Goal: Task Accomplishment & Management: Manage account settings

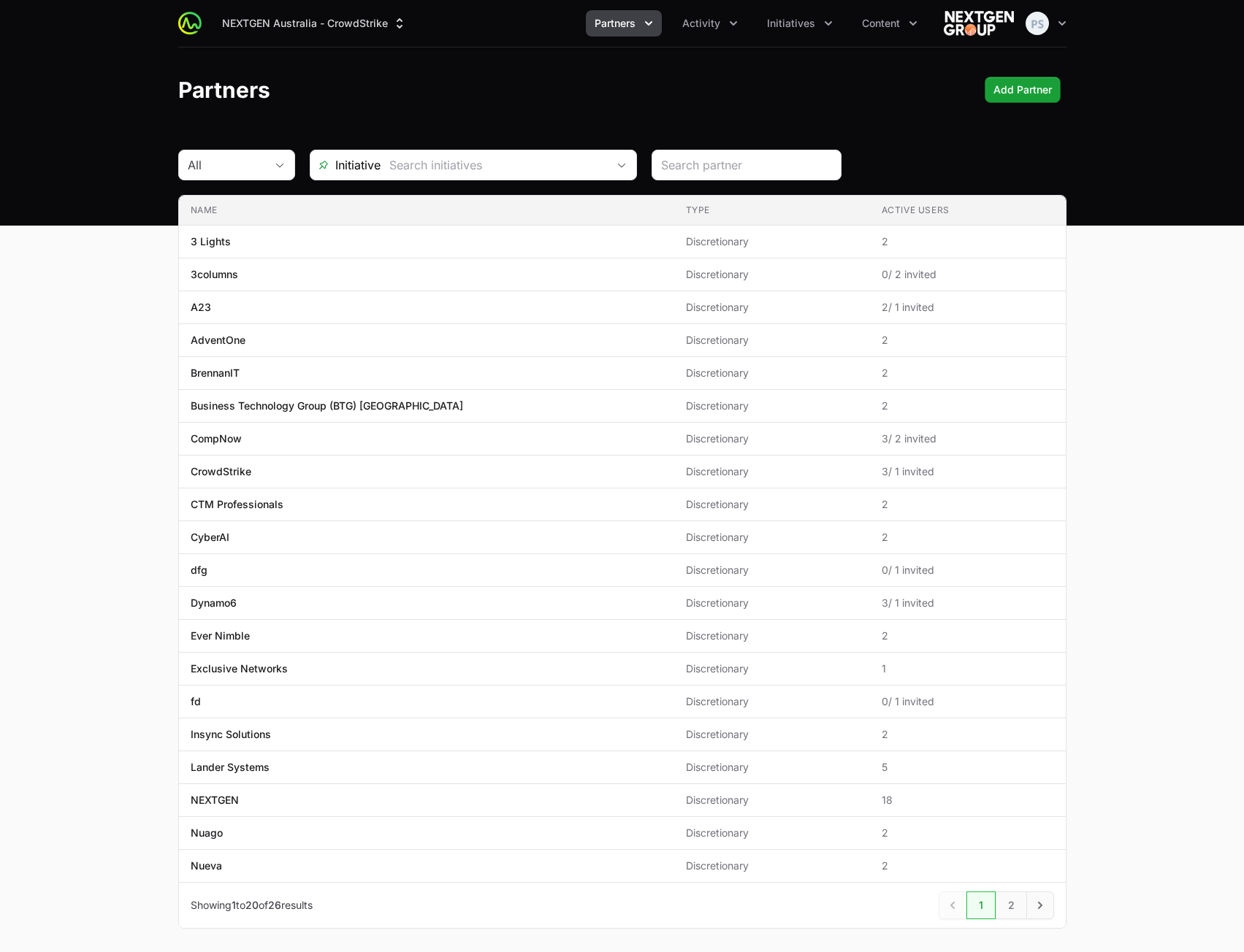
click at [486, 117] on header "Partners Add Partner" at bounding box center [622, 89] width 1244 height 84
click at [738, 25] on icon "Activity menu" at bounding box center [733, 24] width 15 height 15
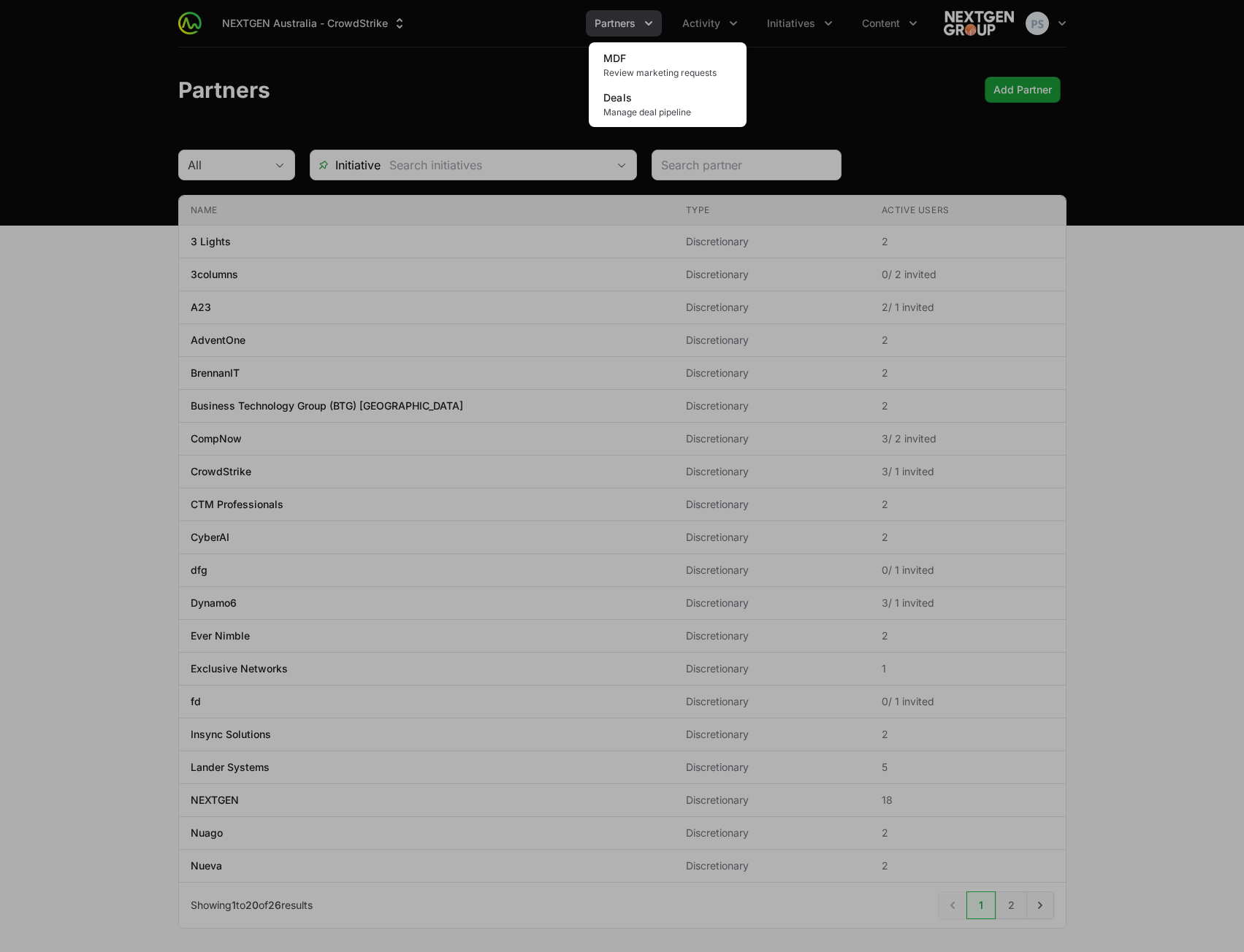
click at [824, 32] on div "Activity menu" at bounding box center [622, 476] width 1244 height 952
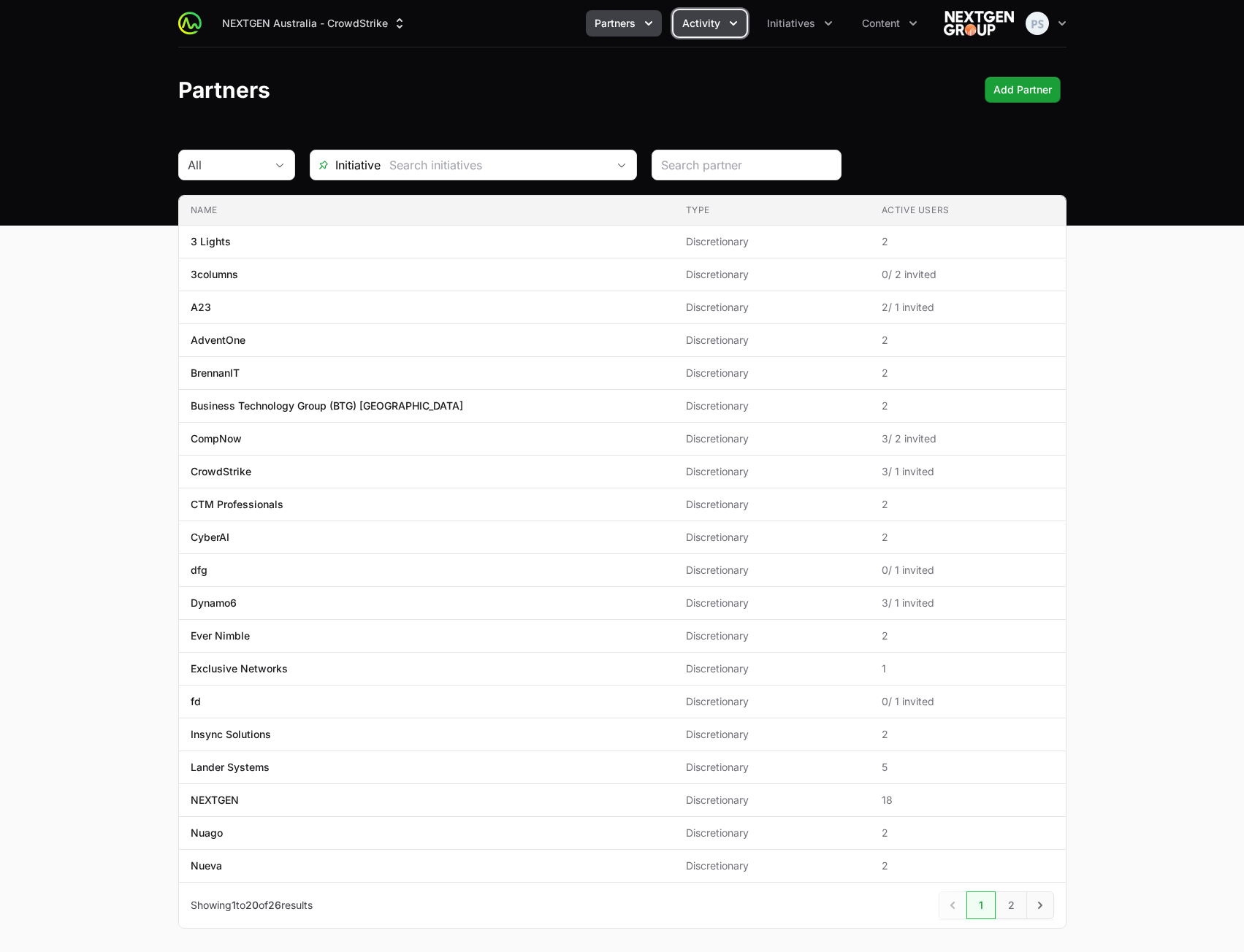
click at [706, 25] on span "Activity" at bounding box center [701, 24] width 38 height 15
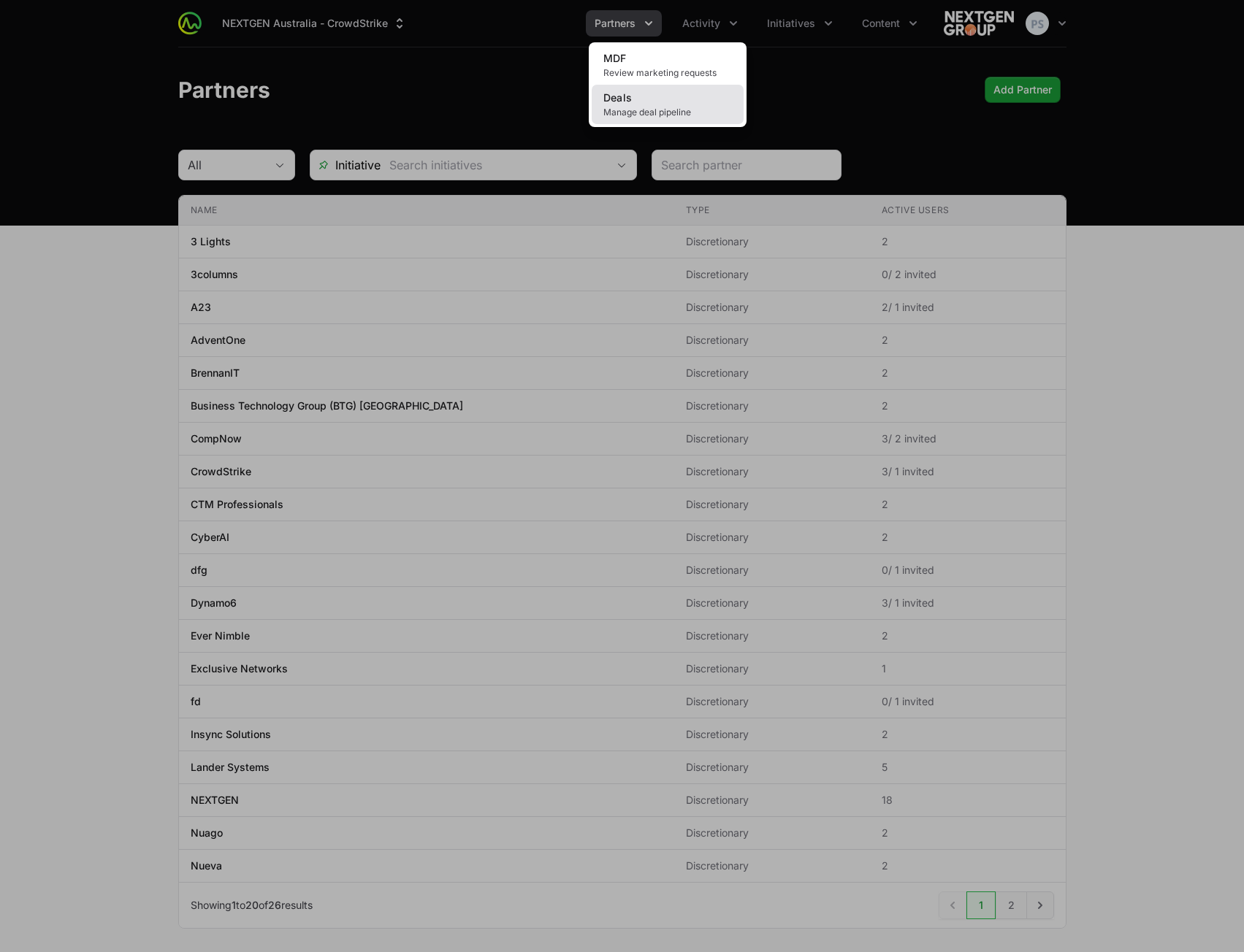
click at [659, 110] on span "Manage deal pipeline" at bounding box center [667, 112] width 128 height 11
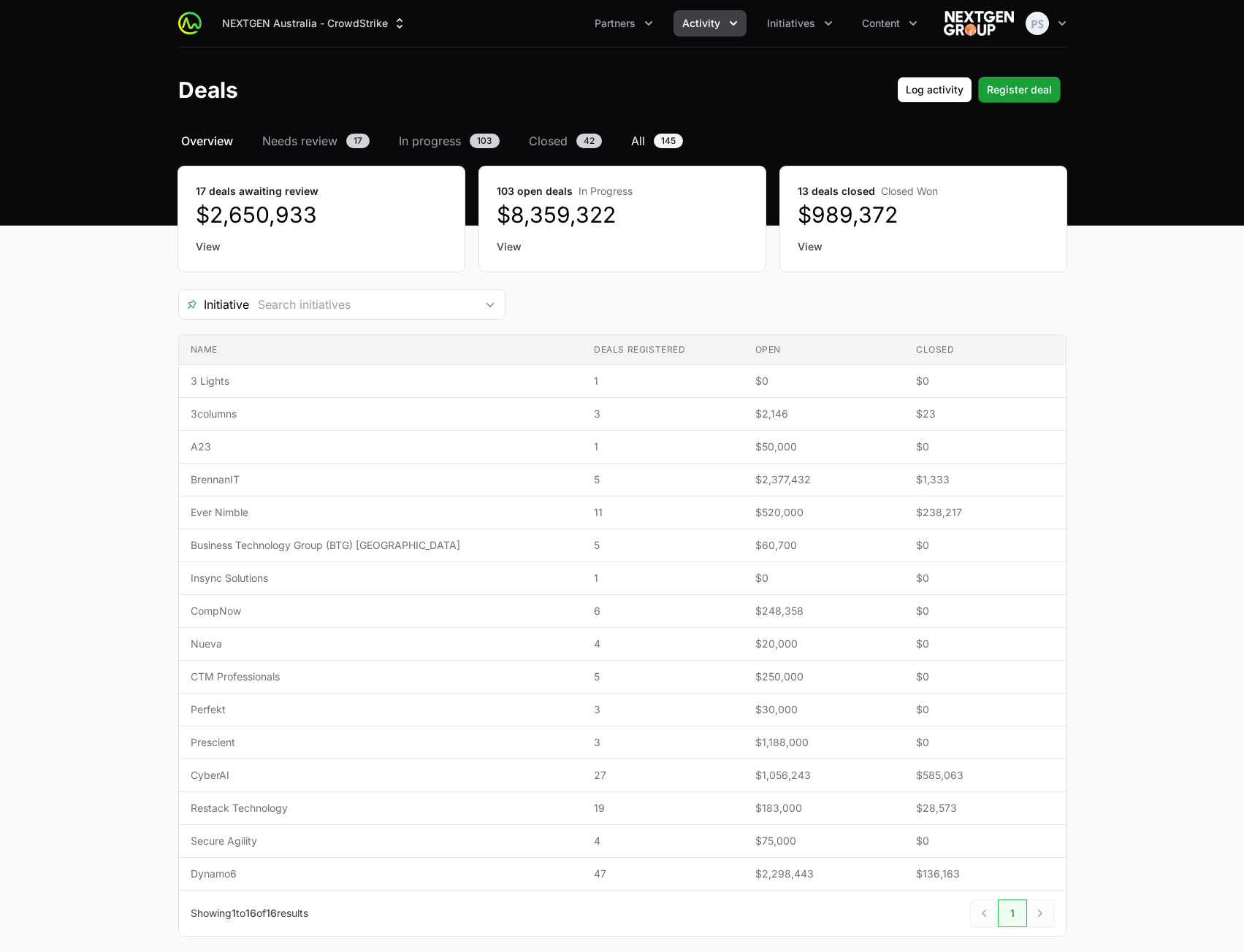
click at [656, 142] on span "145" at bounding box center [668, 141] width 29 height 15
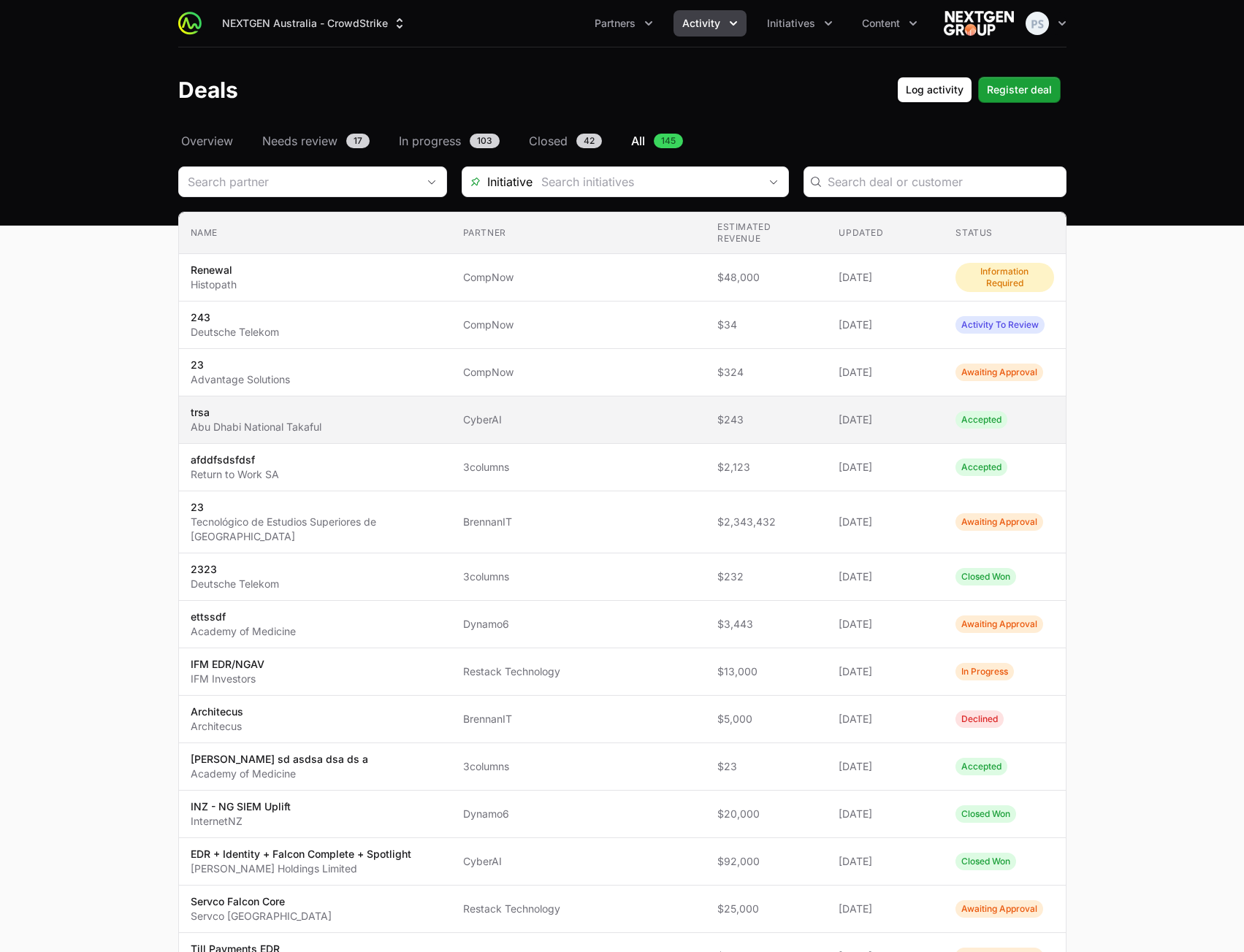
click at [566, 412] on span "CyberAI" at bounding box center [578, 420] width 231 height 15
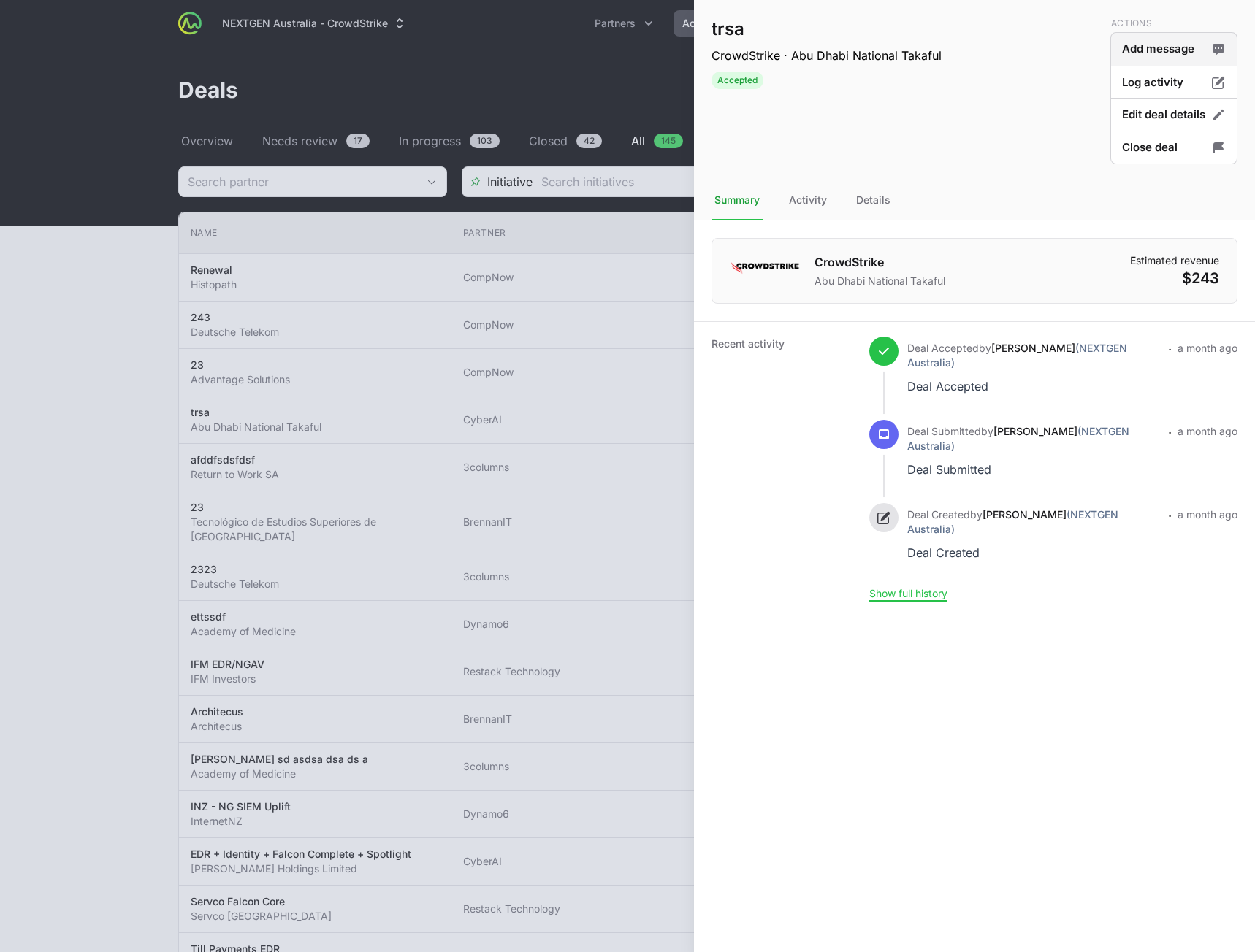
click at [1156, 54] on button "Add message" at bounding box center [1174, 50] width 127 height 34
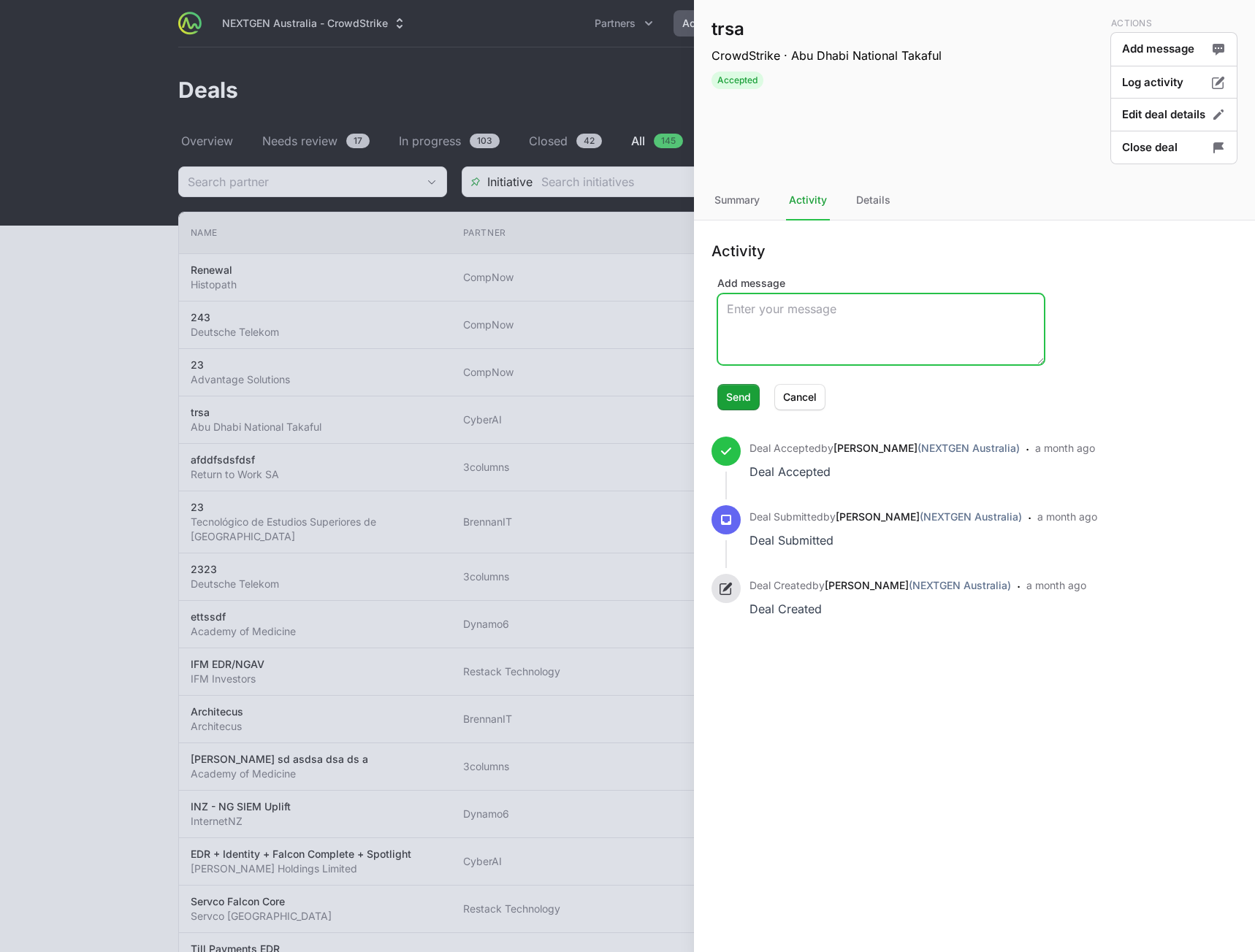
click at [806, 325] on textarea "Add message" at bounding box center [880, 330] width 326 height 70
type textarea "This is an admin deal comment"
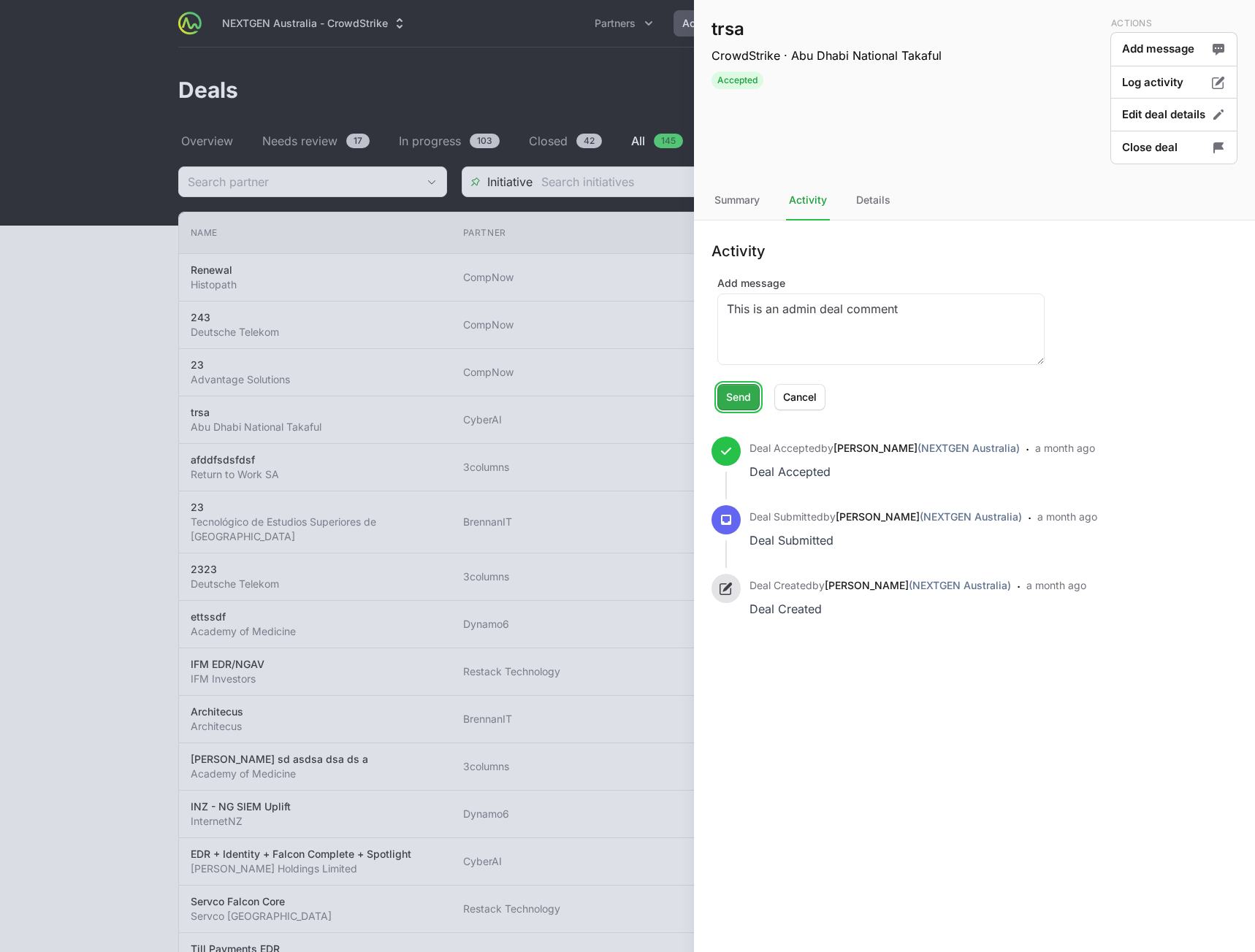
click at [732, 390] on span "Send" at bounding box center [738, 398] width 25 height 18
